Goal: Information Seeking & Learning: Learn about a topic

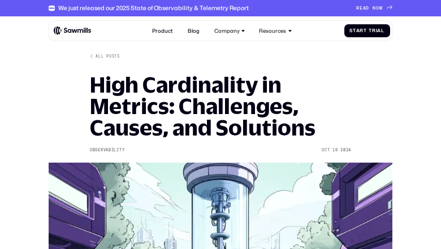
click at [220, 124] on h1 "High Cardinality in Metrics: Challenges, Causes, and Solutions" at bounding box center [220, 106] width 261 height 64
click at [220, 8] on div "We just released our 2025 State of Observability & Telemetry Report" at bounding box center [153, 8] width 190 height 7
click at [143, 8] on div "We just released our 2025 State of Observability & Telemetry Report" at bounding box center [153, 8] width 190 height 7
click at [148, 8] on div "We just released our 2025 State of Observability & Telemetry Report" at bounding box center [153, 8] width 190 height 7
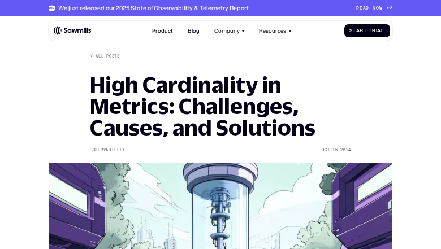
click at [367, 8] on span "D" at bounding box center [366, 9] width 3 height 6
